Goal: Task Accomplishment & Management: Manage account settings

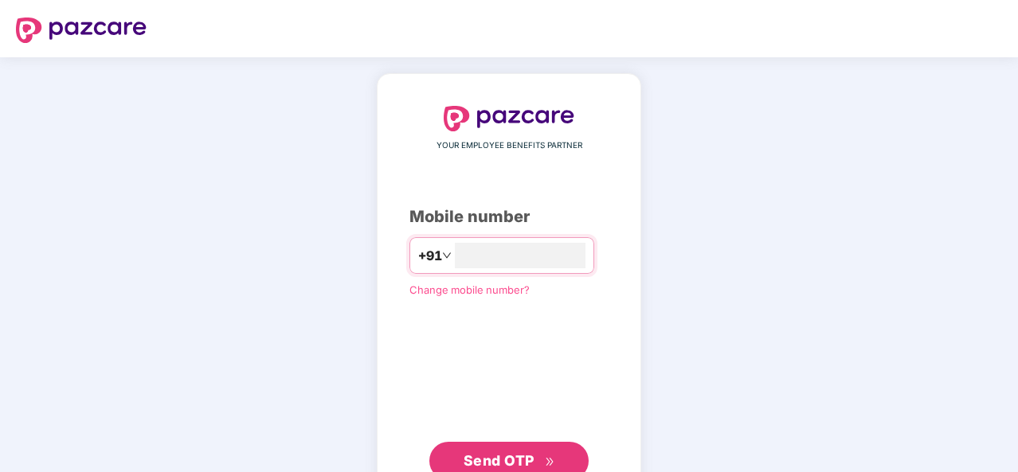
type input "**********"
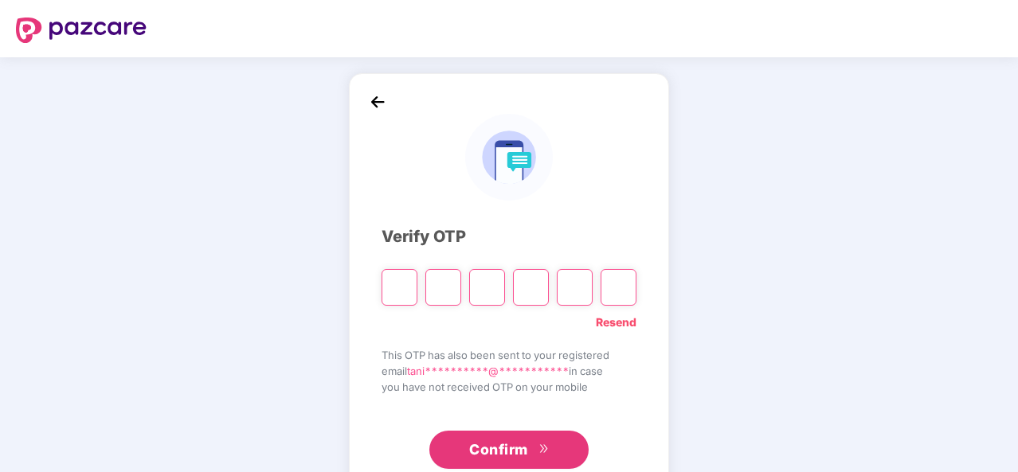
type input "*"
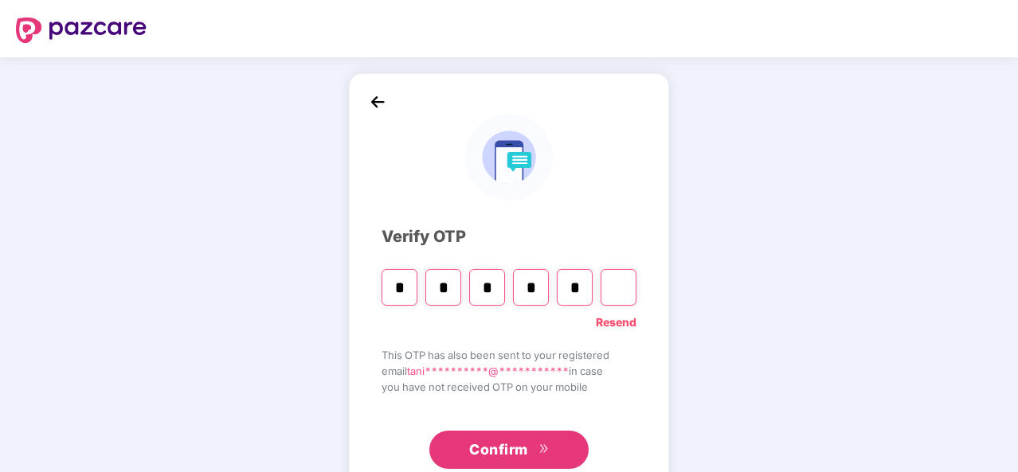
type input "*"
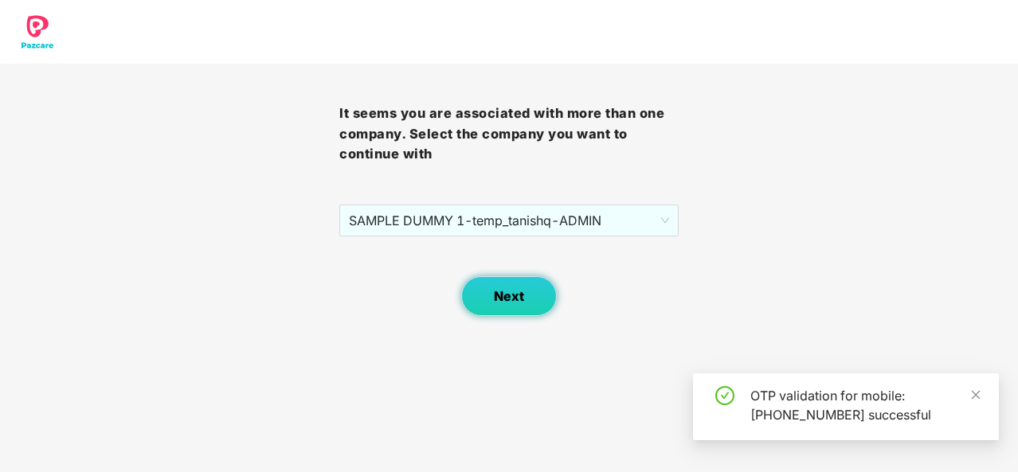
click at [534, 287] on button "Next" at bounding box center [509, 296] width 96 height 40
